Goal: Task Accomplishment & Management: Manage account settings

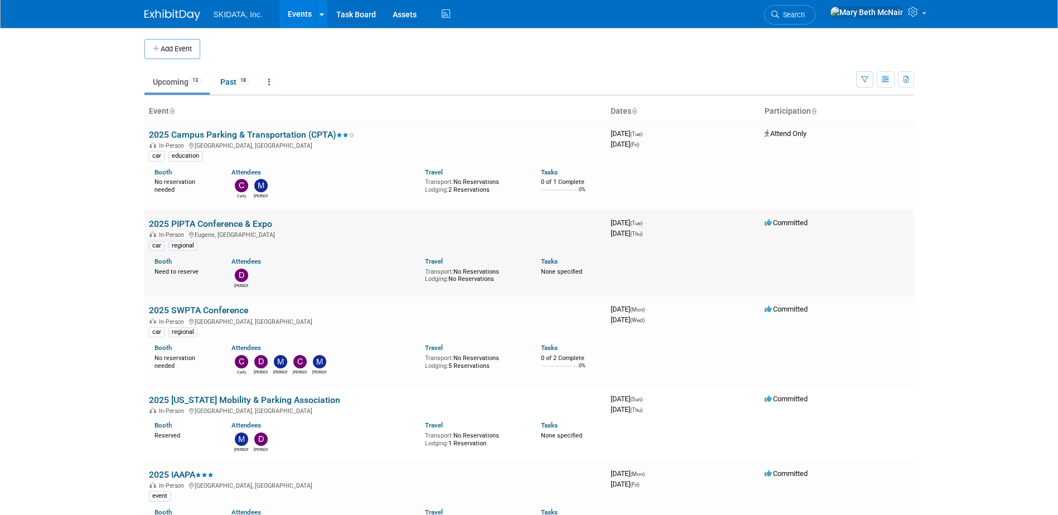
click at [187, 226] on link "2025 PIPTA Conference & Expo" at bounding box center [210, 224] width 123 height 11
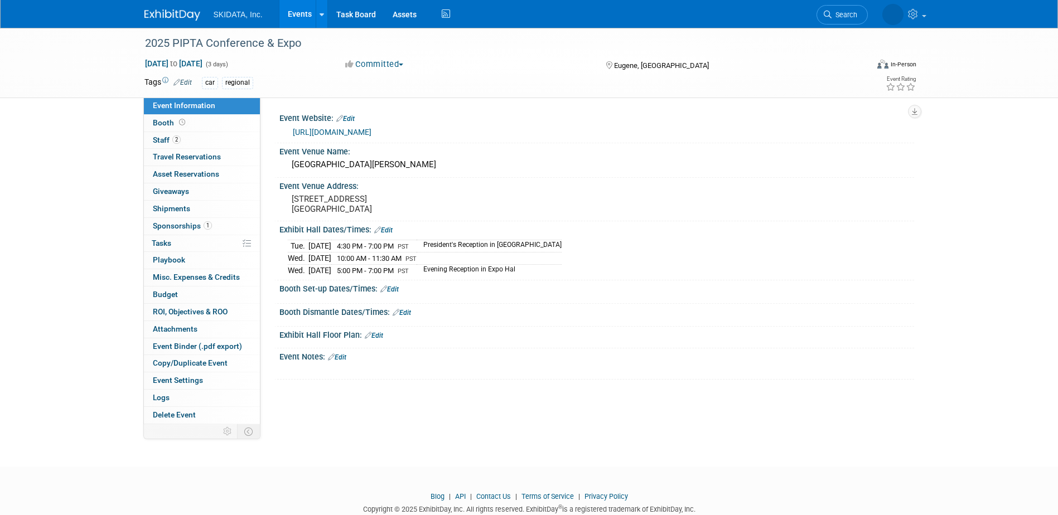
click at [313, 133] on link "https://www.pipta.org/conference" at bounding box center [332, 132] width 79 height 9
click at [294, 21] on link "Events" at bounding box center [299, 14] width 41 height 28
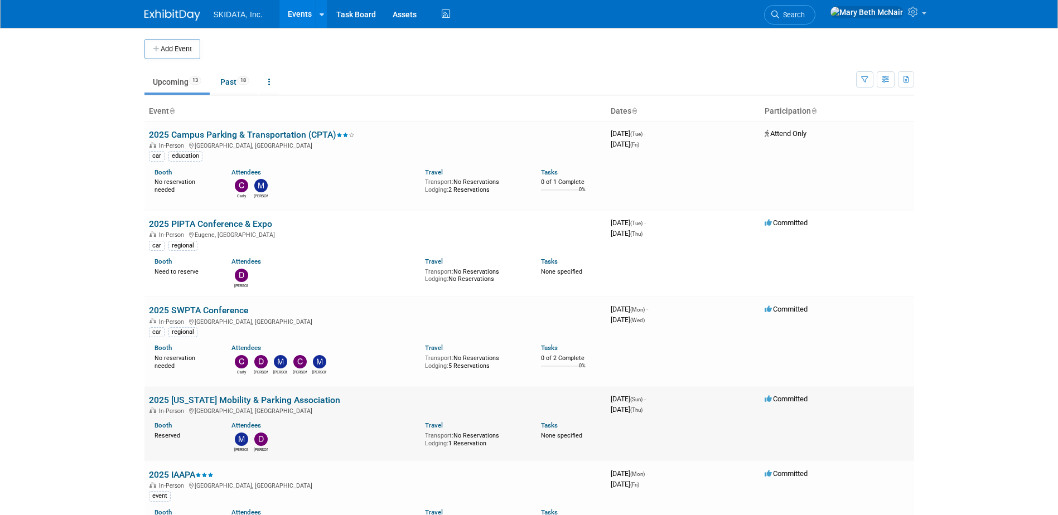
click at [178, 403] on link "2025 [US_STATE] Mobility & Parking Association" at bounding box center [244, 400] width 191 height 11
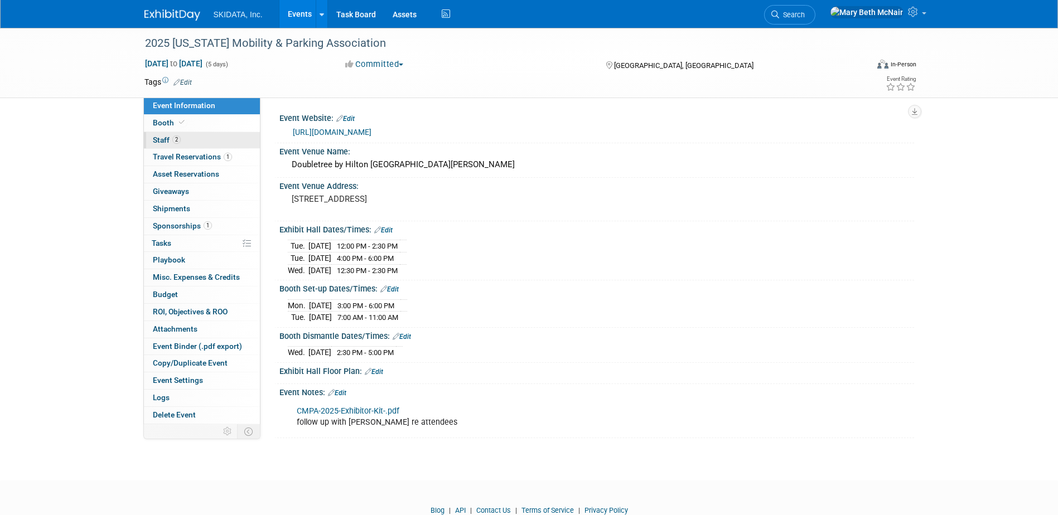
click at [163, 138] on span "Staff 2" at bounding box center [167, 140] width 28 height 9
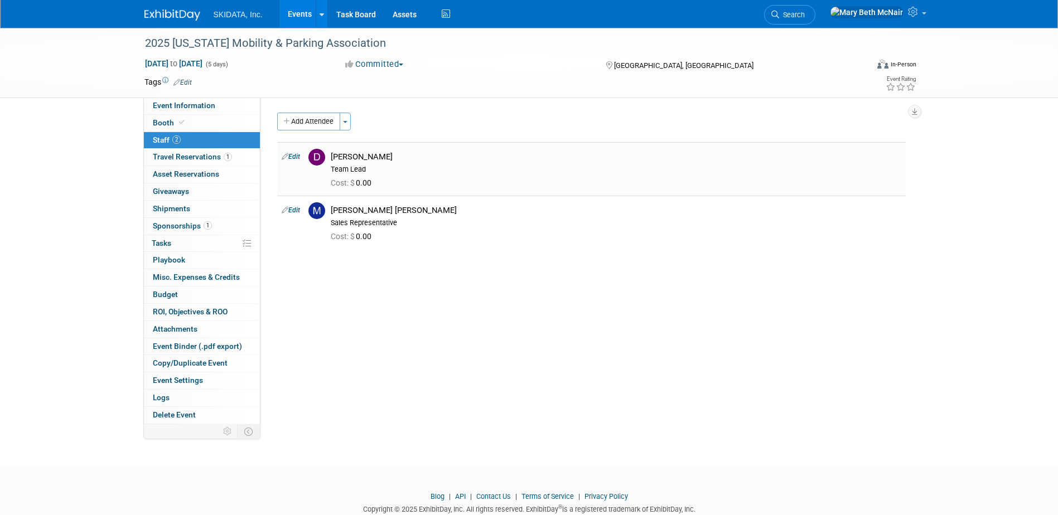
click at [297, 156] on link "Edit" at bounding box center [291, 157] width 18 height 8
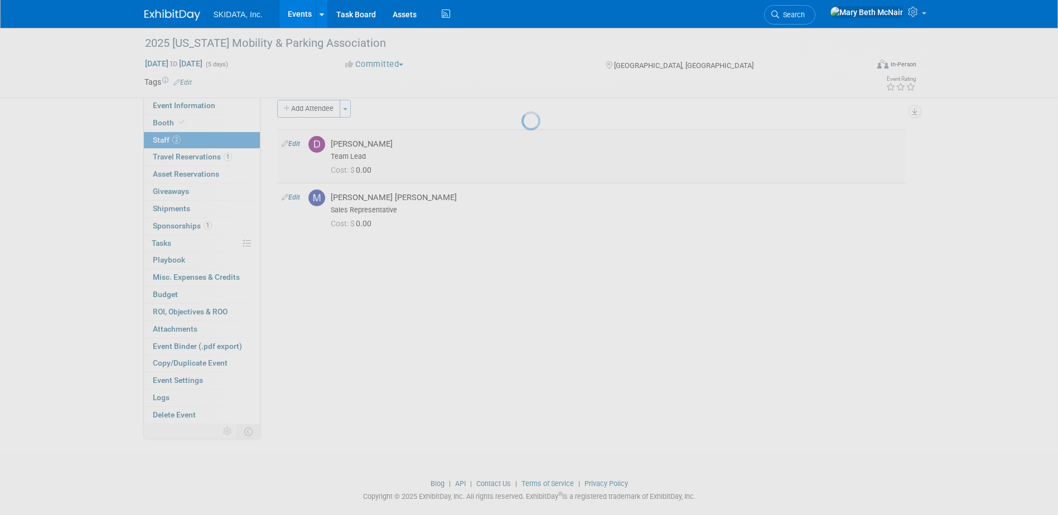
select select "87cadcf2-a59e-4f12-8794-2c7babd30a00"
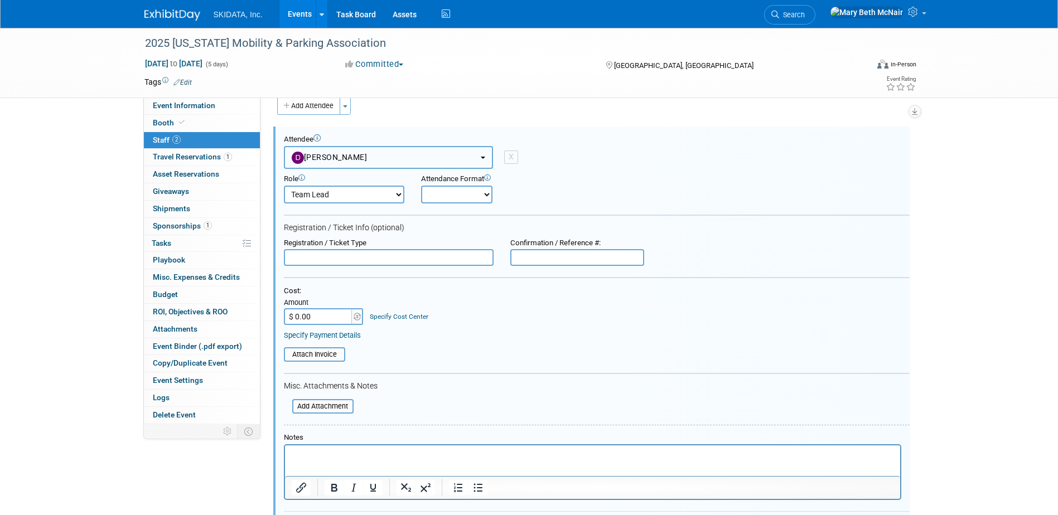
click at [318, 161] on span "Damon Kessler" at bounding box center [330, 157] width 76 height 9
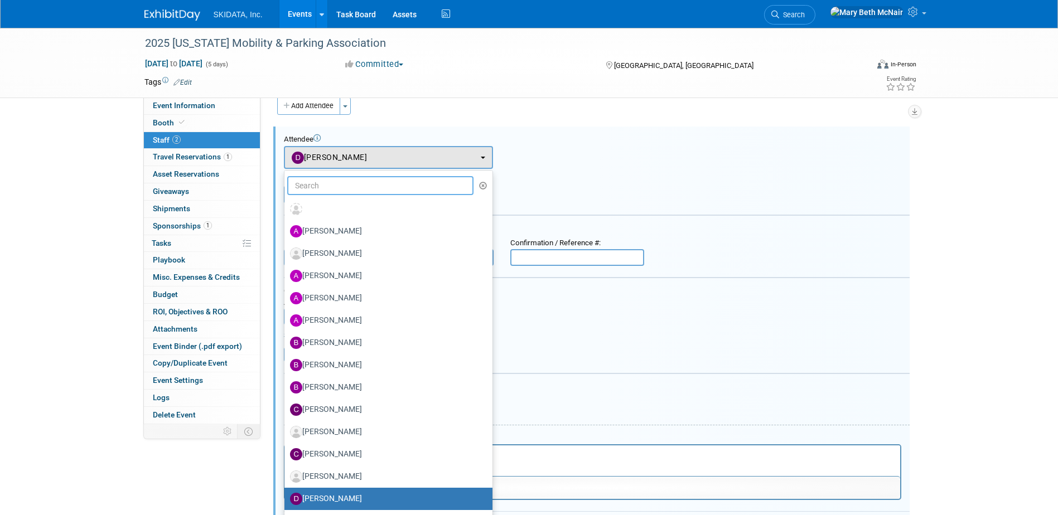
click at [329, 187] on input "text" at bounding box center [380, 185] width 187 height 19
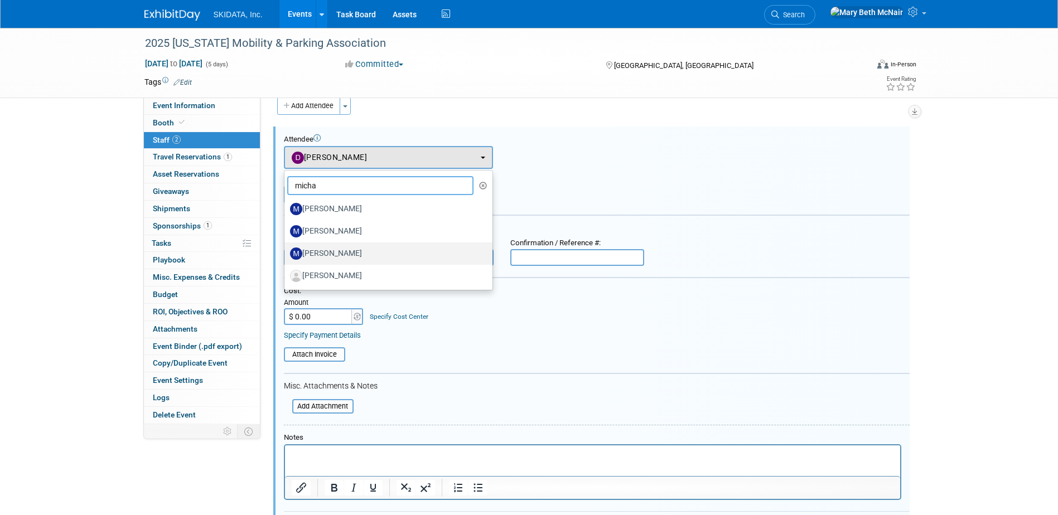
type input "micha"
click at [325, 257] on label "Michael Ball" at bounding box center [385, 254] width 191 height 18
click at [286, 256] on input "Michael Ball" at bounding box center [282, 252] width 7 height 7
select select "b7952820-85f5-48c7-97bf-d3d4f0397cf2"
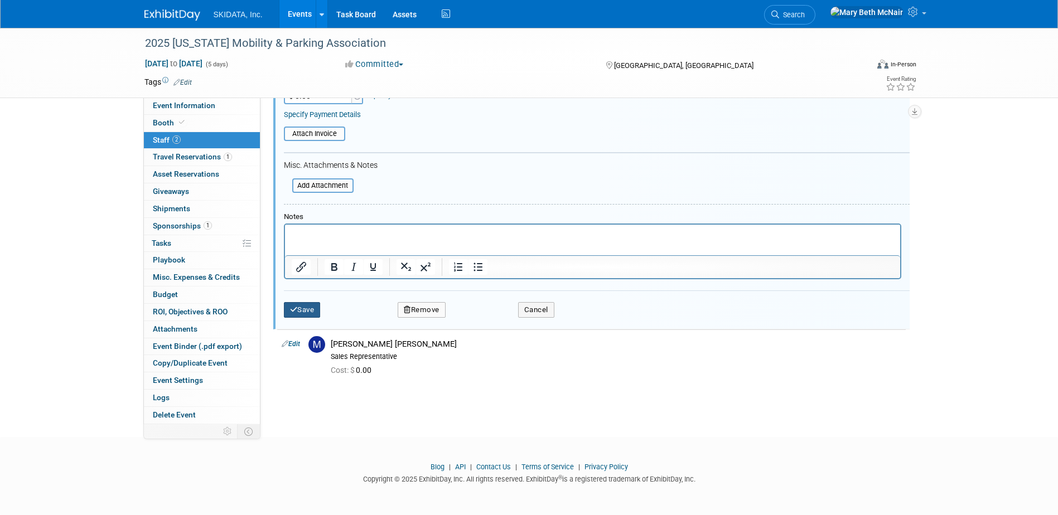
click at [304, 311] on button "Save" at bounding box center [302, 310] width 37 height 16
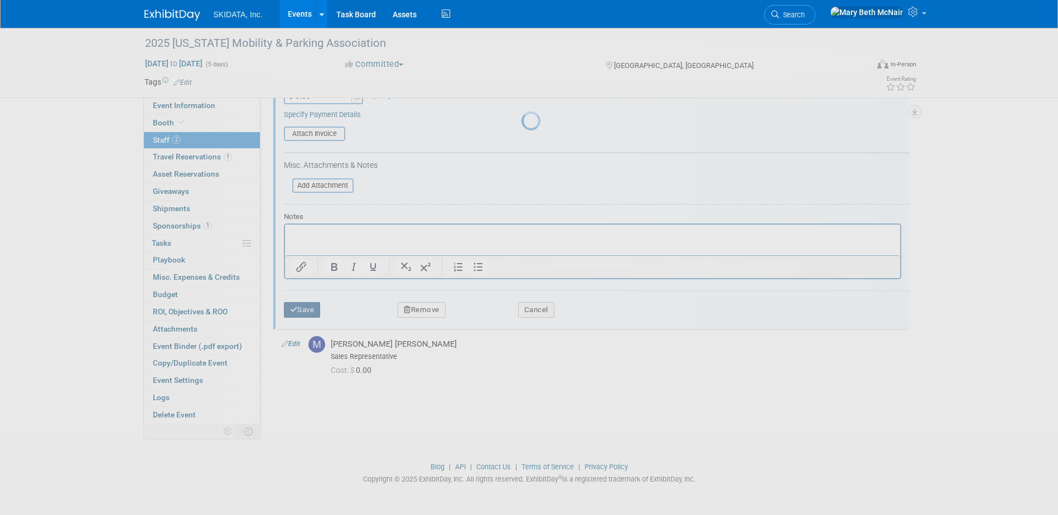
scroll to position [30, 0]
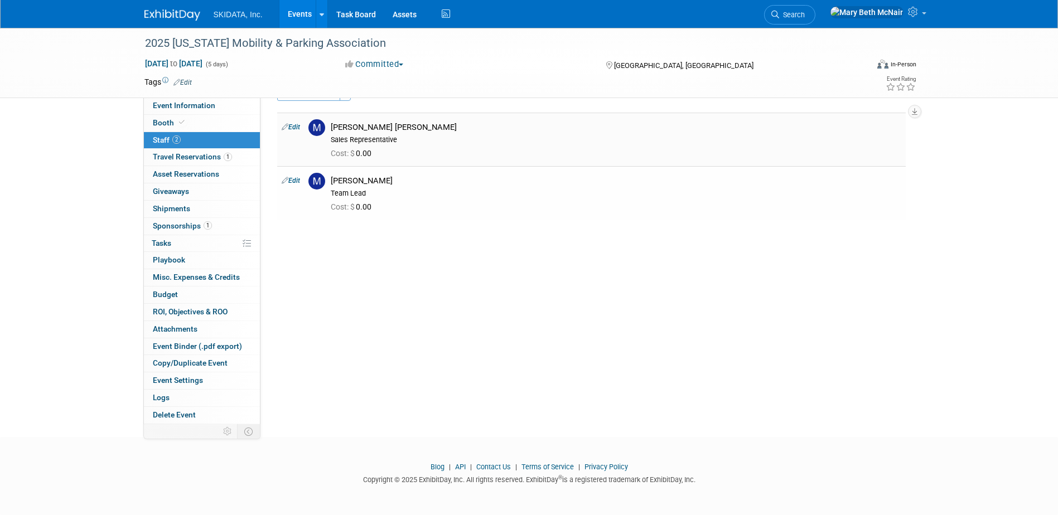
click at [295, 127] on link "Edit" at bounding box center [291, 127] width 18 height 8
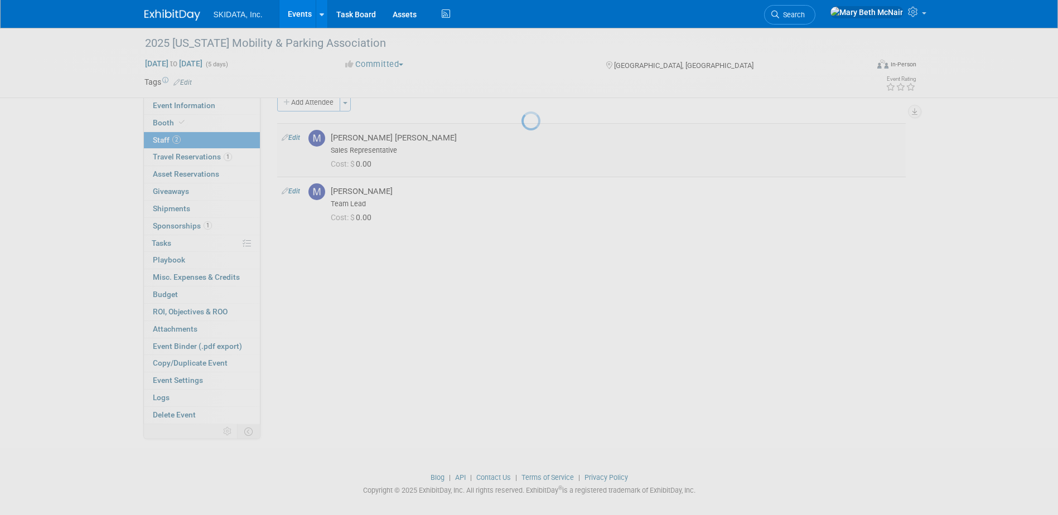
select select "0f3782e5-e300-4886-835e-092f1c97042b"
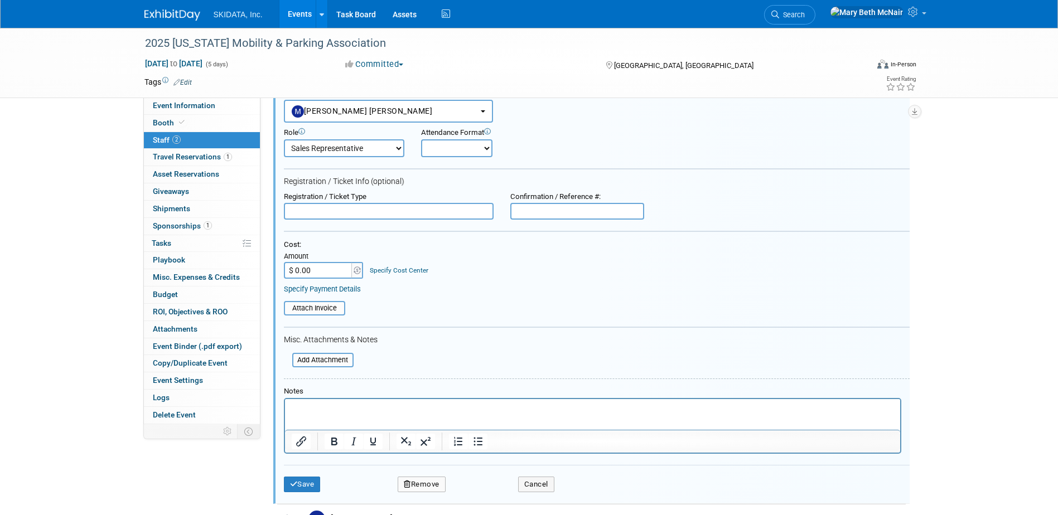
scroll to position [183, 0]
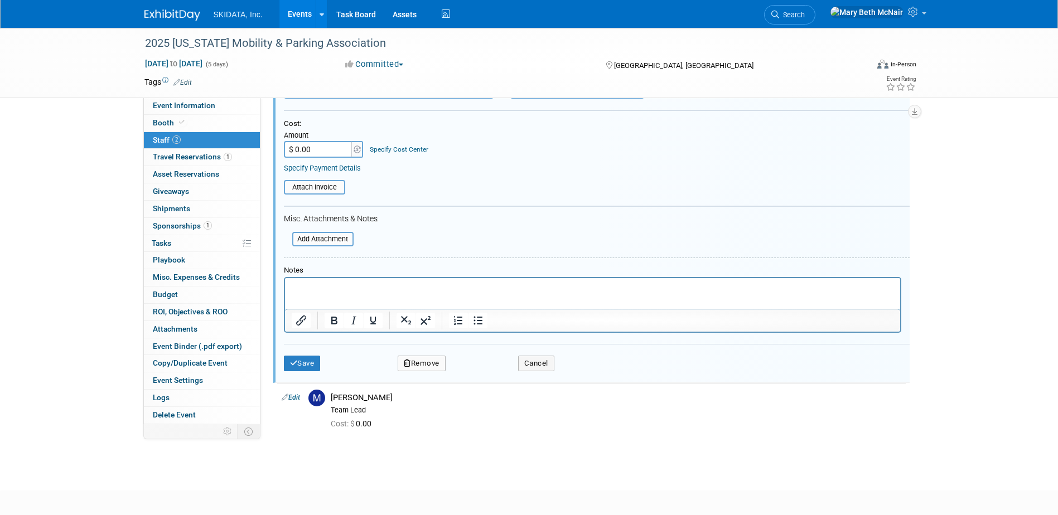
click at [428, 362] on button "Remove" at bounding box center [422, 364] width 48 height 16
click at [480, 375] on link "Yes" at bounding box center [482, 373] width 32 height 18
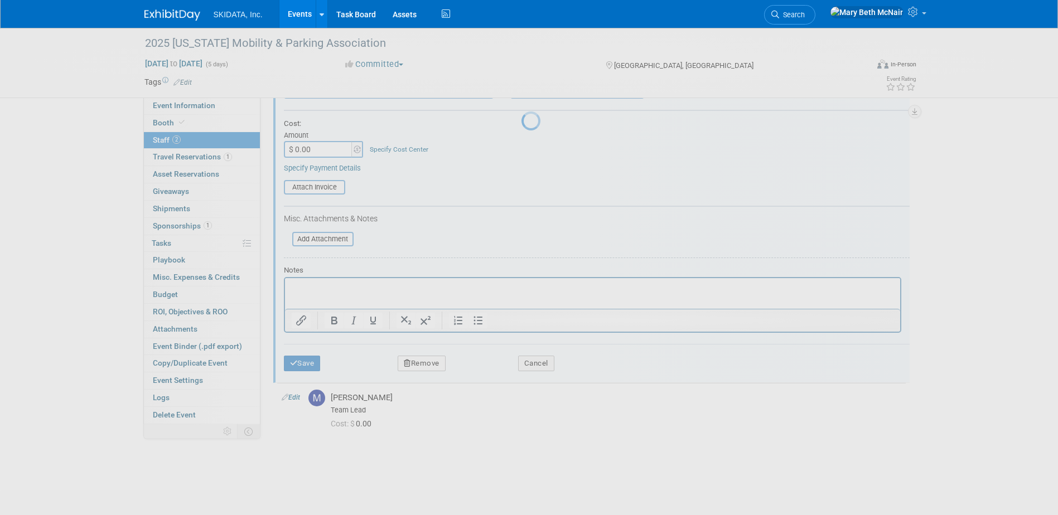
scroll to position [30, 0]
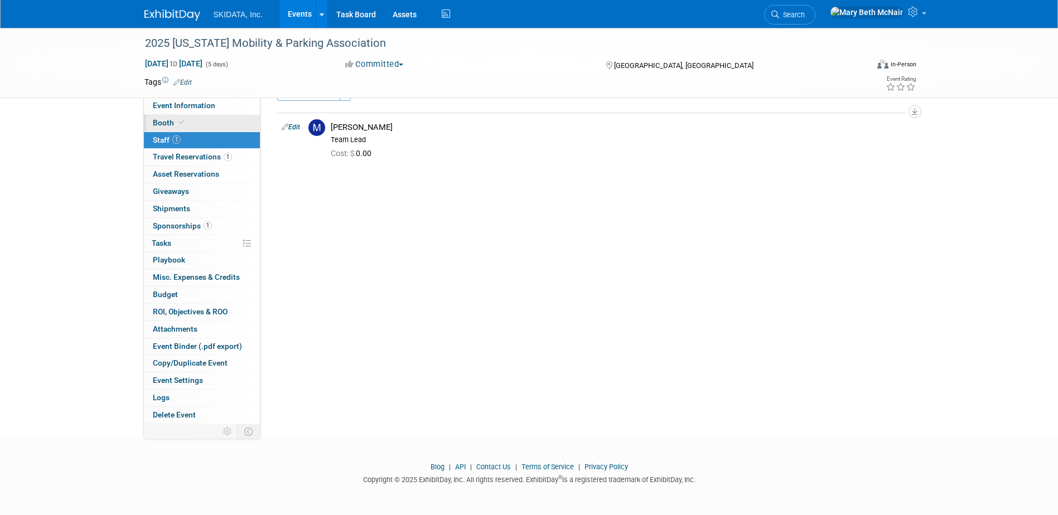
click at [162, 119] on span "Booth" at bounding box center [170, 122] width 34 height 9
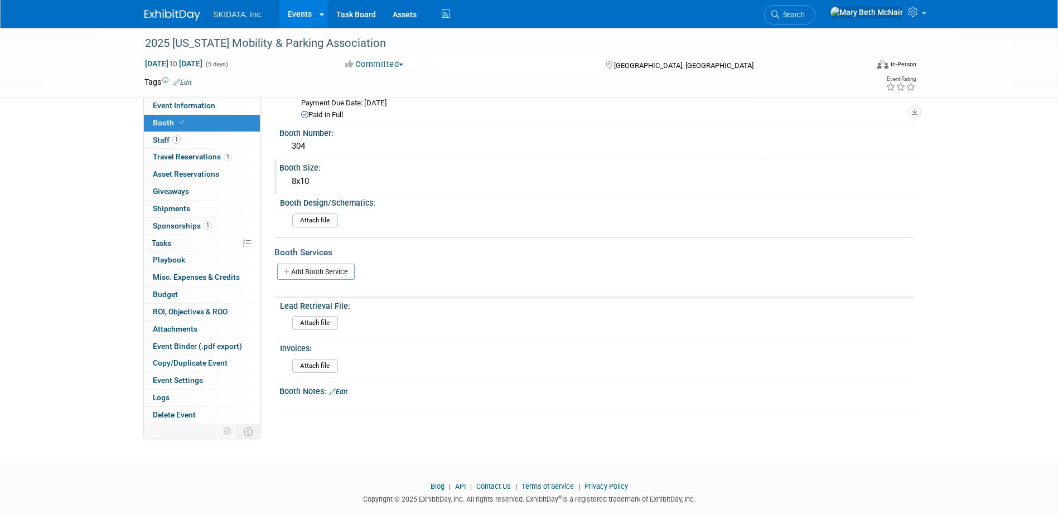
scroll to position [0, 0]
